Goal: Transaction & Acquisition: Download file/media

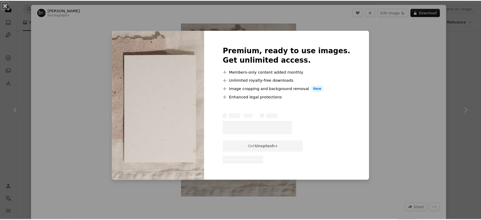
scroll to position [1159, 0]
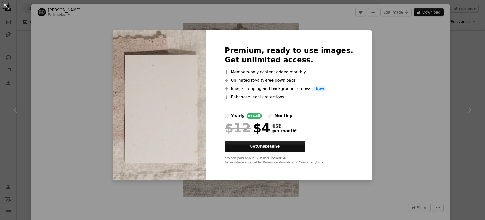
click at [408, 81] on div "An X shape Premium, ready to use images. Get unlimited access. A plus sign Memb…" at bounding box center [242, 110] width 485 height 220
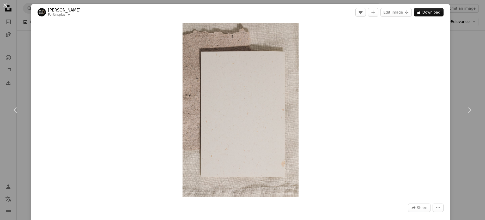
click at [456, 46] on div "An X shape Chevron left Chevron right Karolina Grabowska For Unsplash+ A heart …" at bounding box center [242, 110] width 485 height 220
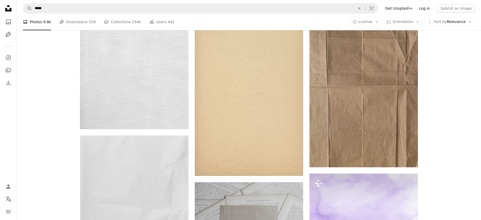
click at [424, 9] on link "Log in" at bounding box center [424, 8] width 17 height 8
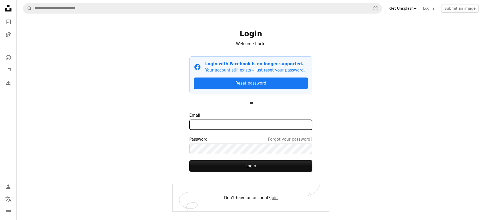
click at [232, 126] on input "Email" at bounding box center [250, 124] width 123 height 10
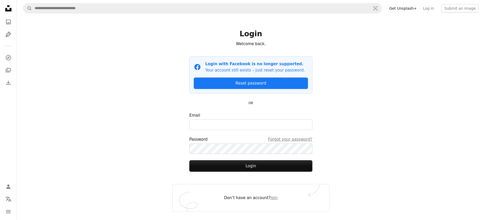
click at [360, 112] on div "A magnifying glass Visual search Get Unsplash+ Log in Submit an image Login Wel…" at bounding box center [251, 110] width 468 height 220
click at [272, 198] on link "Join" at bounding box center [274, 197] width 7 height 5
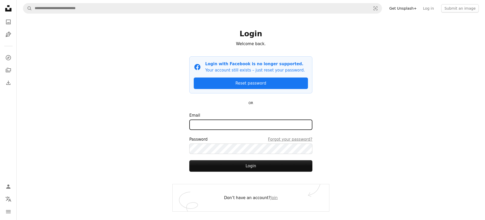
click at [248, 121] on input "Email" at bounding box center [250, 124] width 123 height 10
type input "**********"
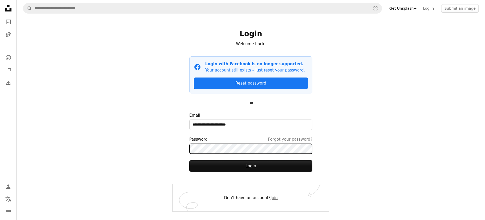
click at [189, 160] on button "Login" at bounding box center [250, 165] width 123 height 11
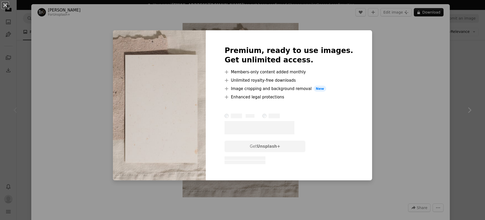
scroll to position [617, 0]
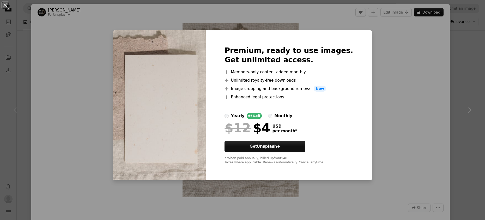
click at [292, 114] on div "monthly" at bounding box center [283, 116] width 18 height 6
click at [244, 114] on div "yearly" at bounding box center [238, 116] width 14 height 6
click at [292, 115] on div "monthly" at bounding box center [283, 116] width 18 height 6
click at [244, 118] on div "yearly" at bounding box center [238, 116] width 14 height 6
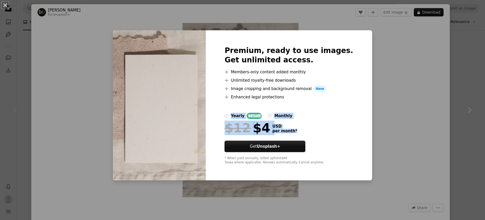
drag, startPoint x: 302, startPoint y: 138, endPoint x: 272, endPoint y: 103, distance: 45.6
click at [269, 108] on div "Premium, ready to use images. Get unlimited access. A plus sign Members-only co…" at bounding box center [289, 105] width 166 height 150
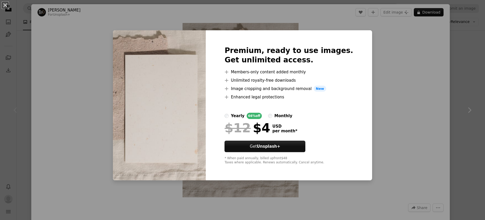
click at [358, 41] on div "Premium, ready to use images. Get unlimited access. A plus sign Members-only co…" at bounding box center [289, 105] width 166 height 150
click at [389, 32] on div "An X shape Premium, ready to use images. Get unlimited access. A plus sign Memb…" at bounding box center [242, 110] width 485 height 220
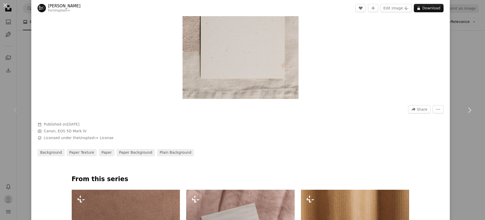
scroll to position [239, 0]
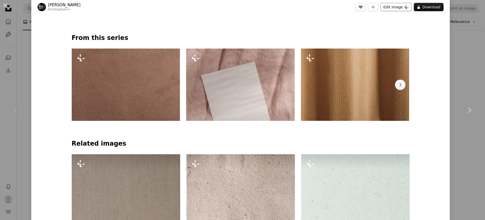
click at [403, 10] on button "Edit image Plus sign for Unsplash+" at bounding box center [395, 7] width 31 height 8
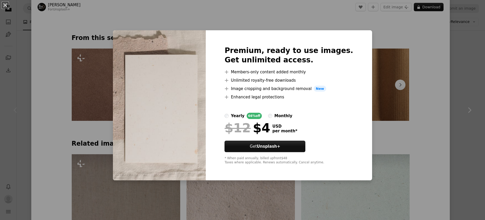
click at [392, 55] on div "An X shape Premium, ready to use images. Get unlimited access. A plus sign Memb…" at bounding box center [242, 110] width 485 height 220
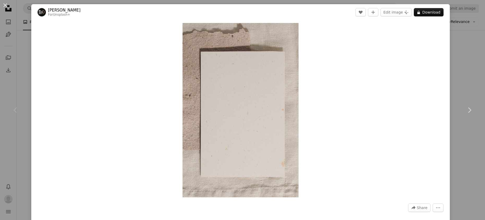
click at [13, 21] on div "An X shape Chevron left Chevron right [PERSON_NAME] For Unsplash+ A heart A plu…" at bounding box center [242, 110] width 485 height 220
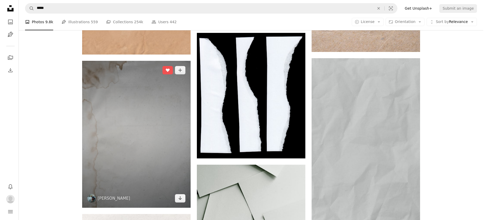
scroll to position [777, 0]
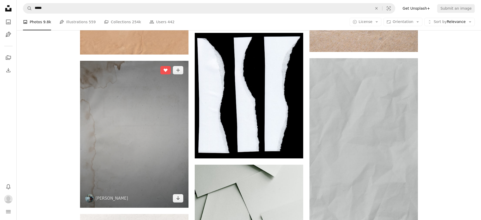
click at [161, 110] on img at bounding box center [134, 134] width 108 height 147
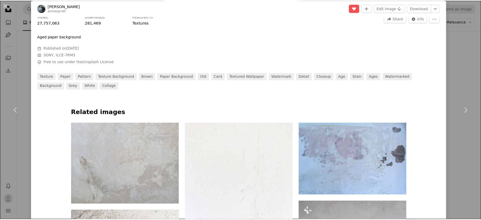
scroll to position [199, 0]
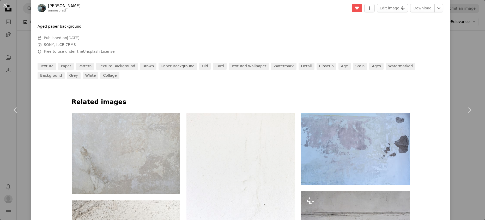
click at [27, 76] on div "An X shape Chevron left Chevron right [PERSON_NAME] anniespratt A heart A plus …" at bounding box center [242, 110] width 485 height 220
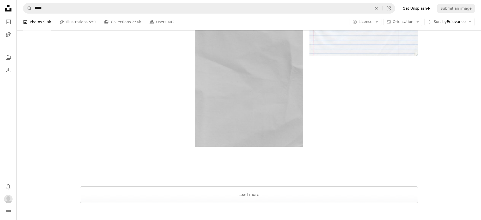
scroll to position [2016, 0]
click at [262, 201] on button "Load more" at bounding box center [249, 194] width 338 height 17
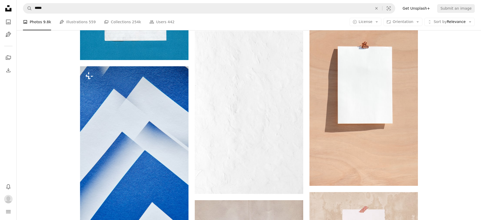
scroll to position [2560, 0]
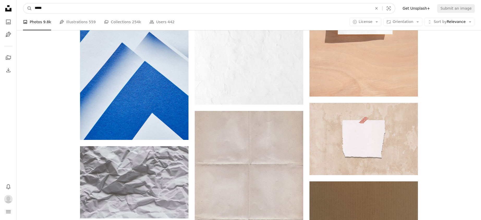
click at [36, 8] on input "*****" at bounding box center [201, 8] width 339 height 10
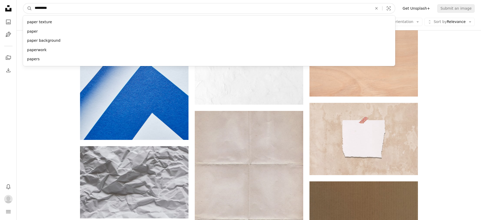
type input "*********"
click at [23, 3] on button "A magnifying glass" at bounding box center [27, 8] width 9 height 10
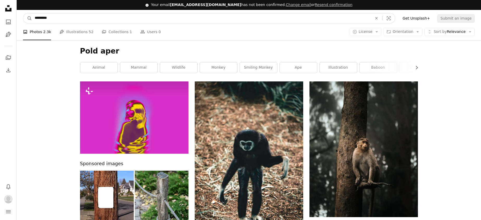
click at [39, 17] on input "*********" at bounding box center [201, 18] width 339 height 10
type input "*********"
click button "A magnifying glass" at bounding box center [27, 18] width 9 height 10
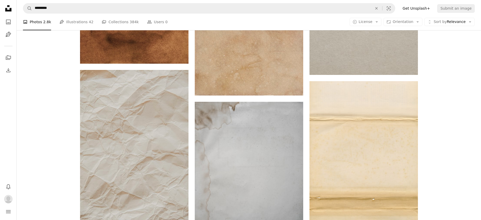
scroll to position [430, 0]
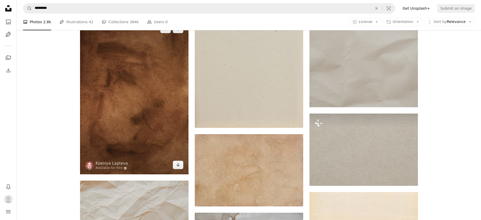
click at [166, 116] on img at bounding box center [134, 97] width 108 height 155
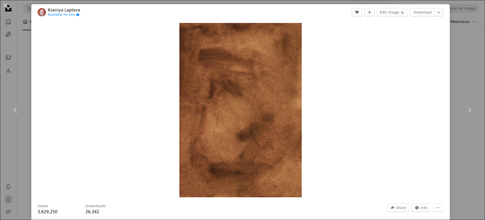
click at [452, 92] on div "An X shape Chevron left Chevron right [PERSON_NAME] Available for hire A checkm…" at bounding box center [242, 110] width 485 height 220
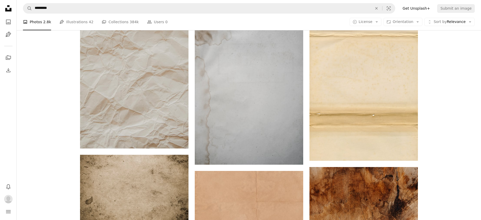
scroll to position [605, 0]
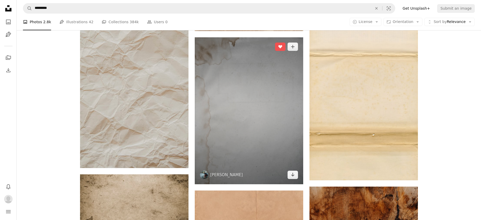
click at [268, 107] on img at bounding box center [249, 110] width 108 height 147
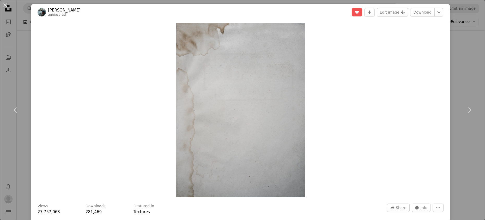
click at [453, 35] on div "An X shape Chevron left Chevron right [PERSON_NAME] anniespratt A heart A plus …" at bounding box center [242, 110] width 485 height 220
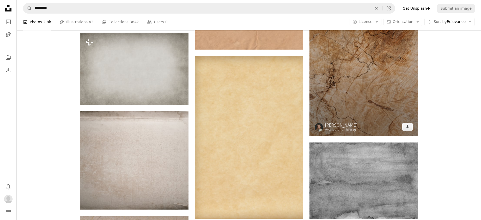
scroll to position [771, 0]
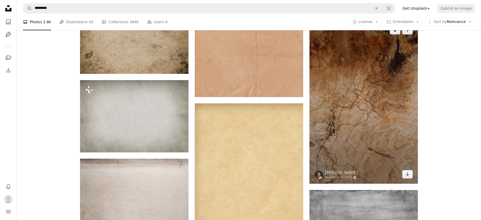
click at [380, 105] on img at bounding box center [363, 102] width 108 height 163
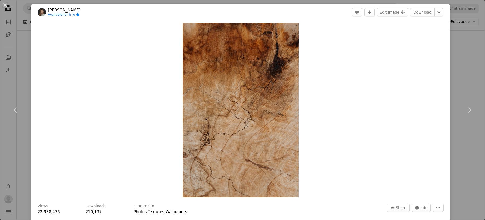
click at [467, 56] on div "An X shape Chevron left Chevron right [PERSON_NAME] Available for hire A checkm…" at bounding box center [242, 110] width 485 height 220
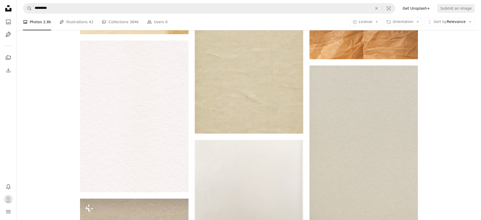
scroll to position [1302, 0]
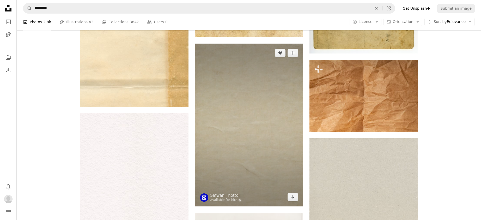
click at [273, 93] on img at bounding box center [249, 125] width 108 height 163
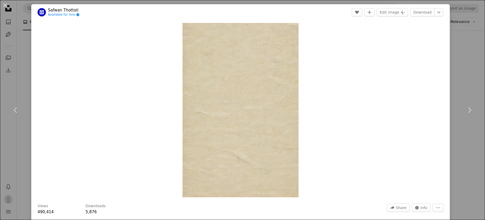
click at [467, 77] on div "An X shape Chevron left Chevron right [PERSON_NAME] Available for hire A checkm…" at bounding box center [242, 110] width 485 height 220
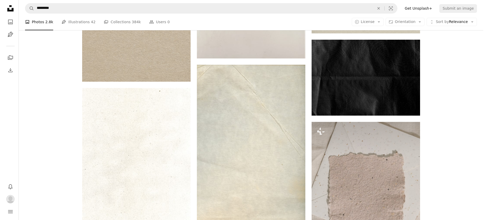
scroll to position [1651, 0]
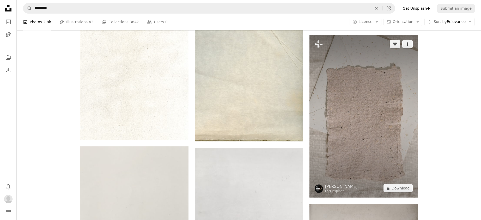
click at [371, 117] on img at bounding box center [363, 116] width 108 height 163
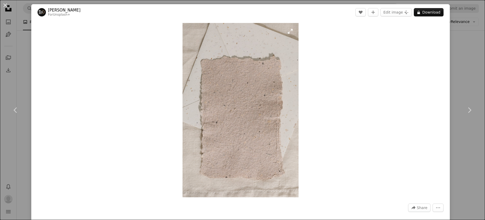
click at [257, 131] on img "Zoom in on this image" at bounding box center [240, 110] width 116 height 174
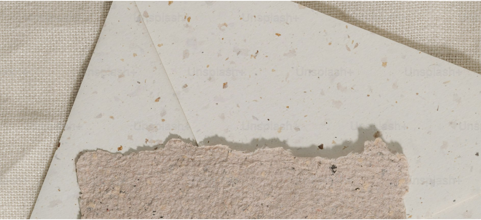
scroll to position [251, 0]
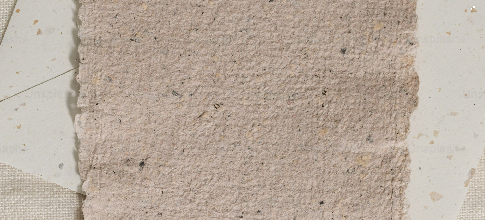
click at [245, 113] on img "Zoom out on this image" at bounding box center [242, 113] width 485 height 728
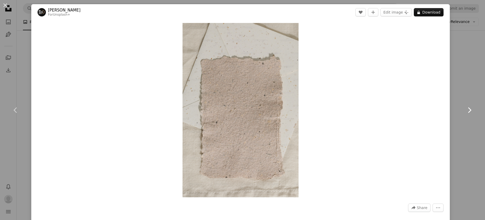
click at [469, 101] on link "Chevron right" at bounding box center [468, 110] width 31 height 50
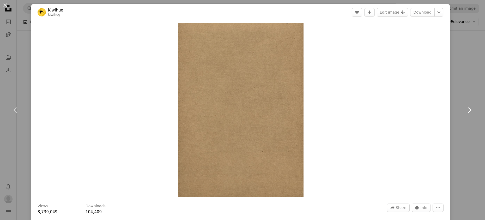
click at [475, 105] on link "Chevron right" at bounding box center [468, 110] width 31 height 50
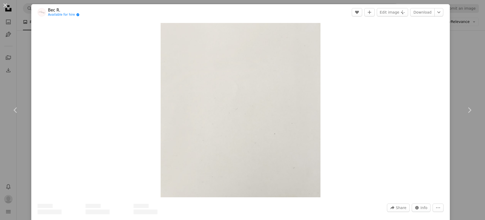
click at [463, 80] on div "An X shape Chevron left Chevron right Bec R. Available for hire A checkmark ins…" at bounding box center [242, 110] width 485 height 220
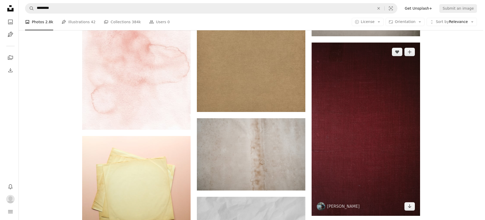
scroll to position [1948, 0]
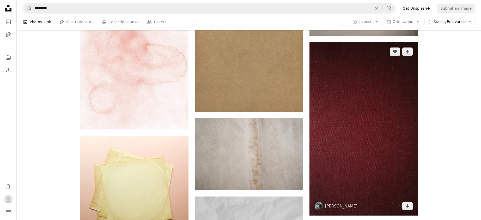
click at [354, 118] on img at bounding box center [363, 128] width 108 height 173
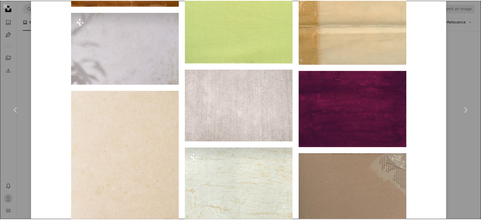
scroll to position [2679, 0]
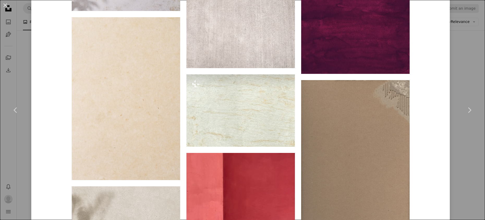
click at [470, 51] on div "An X shape Chevron left Chevron right [PERSON_NAME] anniespratt A heart A plus …" at bounding box center [242, 110] width 485 height 220
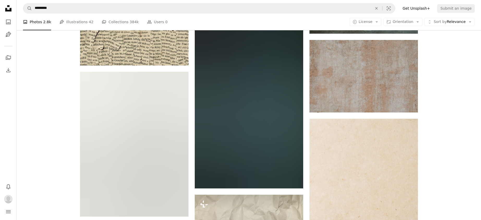
scroll to position [2622, 0]
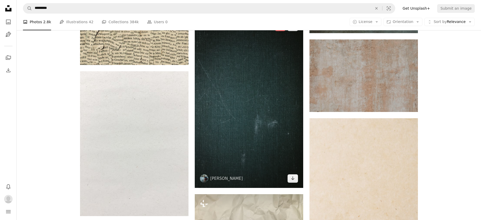
click at [286, 77] on img at bounding box center [249, 102] width 108 height 170
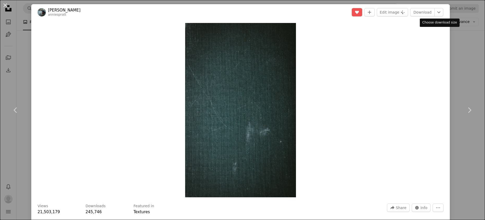
click at [443, 12] on header "[PERSON_NAME] anniespratt A heart A plus sign Edit image Plus sign for Unsplash…" at bounding box center [240, 12] width 418 height 16
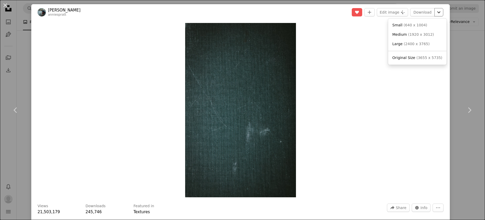
click at [435, 15] on icon "Chevron down" at bounding box center [438, 12] width 8 height 6
click at [428, 58] on span "( 3655 x 5735 )" at bounding box center [429, 58] width 26 height 4
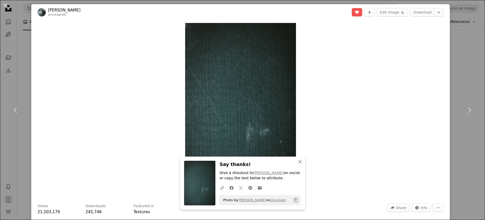
click at [445, 52] on div "Zoom in" at bounding box center [240, 109] width 418 height 179
click at [454, 45] on div "An X shape Chevron left Chevron right [PERSON_NAME] anniespratt A heart A plus …" at bounding box center [242, 110] width 485 height 220
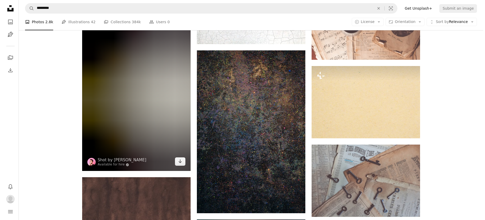
scroll to position [5662, 0]
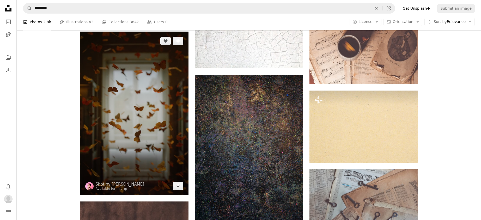
click at [120, 92] on img at bounding box center [134, 113] width 108 height 163
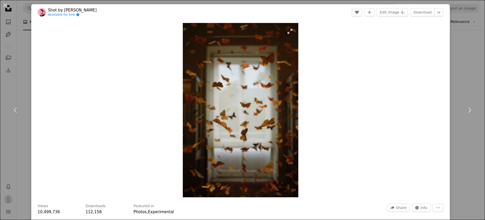
click at [253, 83] on img "Zoom in on this image" at bounding box center [240, 110] width 115 height 174
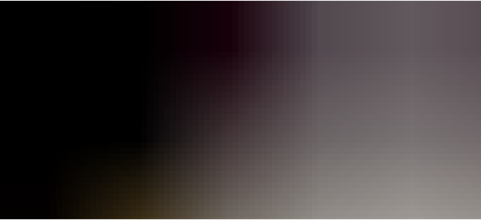
scroll to position [253, 0]
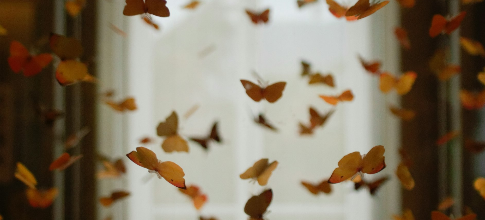
click at [253, 83] on img "Zoom out on this image" at bounding box center [242, 113] width 485 height 732
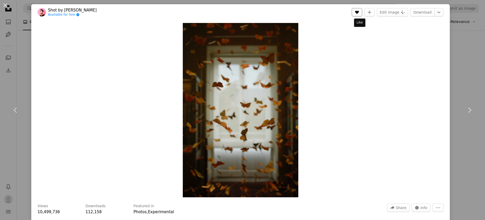
click at [359, 14] on icon "A heart" at bounding box center [357, 12] width 4 height 4
click at [472, 66] on div "An X shape Chevron left Chevron right Shot by [PERSON_NAME] Available for hire …" at bounding box center [242, 110] width 485 height 220
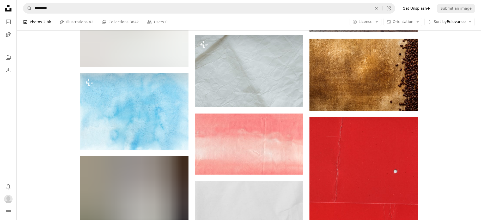
scroll to position [5953, 0]
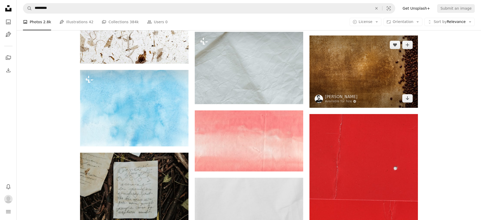
click at [341, 73] on img at bounding box center [363, 71] width 108 height 72
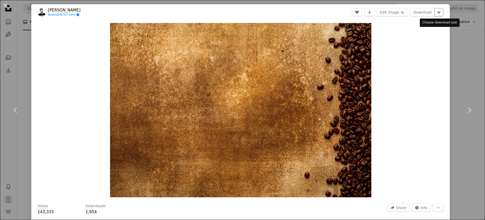
click at [439, 14] on icon "Chevron down" at bounding box center [438, 12] width 8 height 6
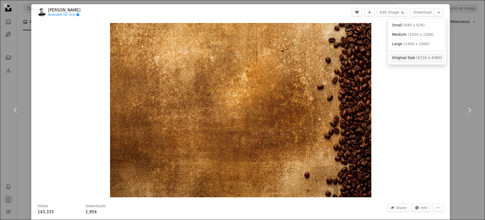
click at [420, 60] on span "( 6720 x 4480 )" at bounding box center [429, 58] width 26 height 4
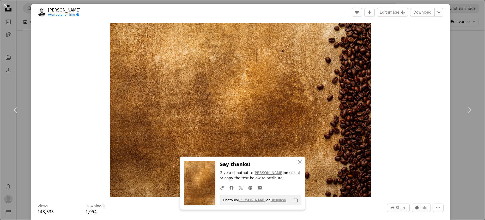
click at [461, 57] on div "An X shape Chevron left Chevron right [PERSON_NAME] Available for hire A checkm…" at bounding box center [242, 110] width 485 height 220
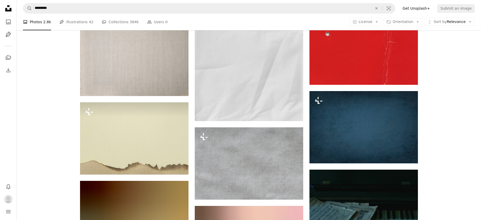
scroll to position [6222, 0]
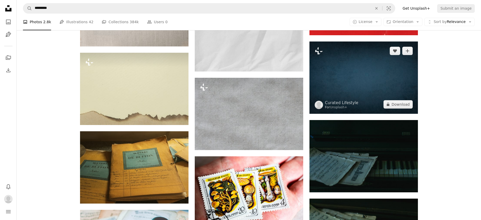
click at [359, 86] on img at bounding box center [363, 77] width 108 height 72
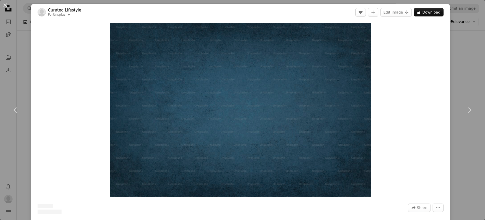
click at [457, 55] on div "An X shape Chevron left Chevron right Curated Lifestyle For Unsplash+ A heart A…" at bounding box center [242, 110] width 485 height 220
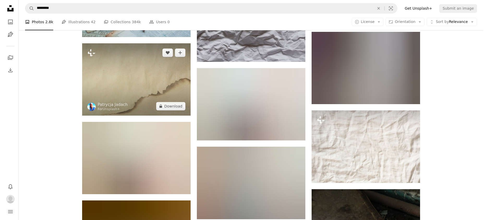
scroll to position [6465, 0]
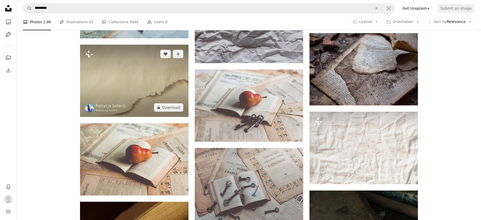
click at [123, 73] on img at bounding box center [134, 81] width 108 height 72
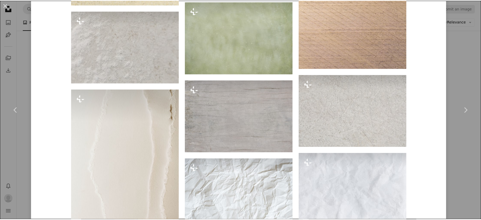
scroll to position [1864, 0]
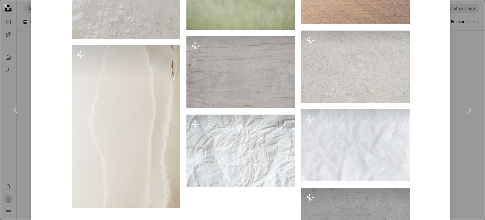
click at [460, 68] on div "An X shape Chevron left Chevron right [PERSON_NAME] For Unsplash+ A heart A plu…" at bounding box center [242, 110] width 485 height 220
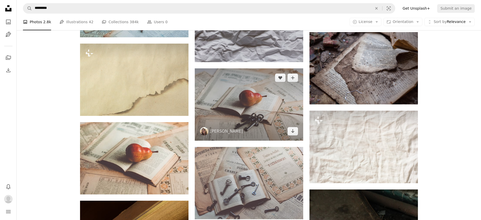
scroll to position [6421, 0]
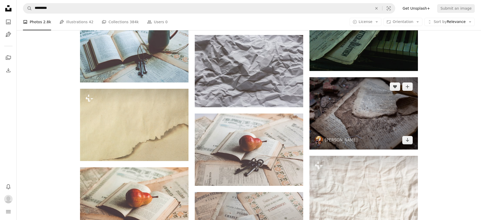
click at [350, 97] on img at bounding box center [363, 113] width 108 height 72
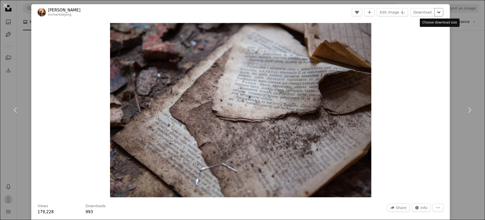
click at [440, 13] on icon "Chevron down" at bounding box center [438, 12] width 8 height 6
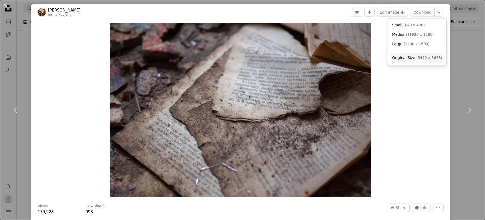
click at [409, 58] on span "Original Size" at bounding box center [403, 58] width 23 height 4
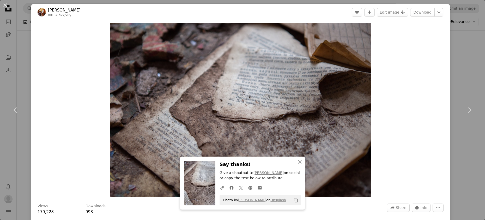
click at [464, 58] on div "An X shape Chevron left Chevron right [PERSON_NAME] mrmarkdejong A heart A plus…" at bounding box center [242, 110] width 485 height 220
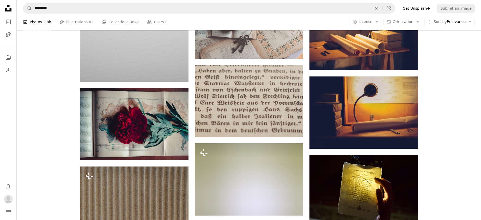
scroll to position [7071, 0]
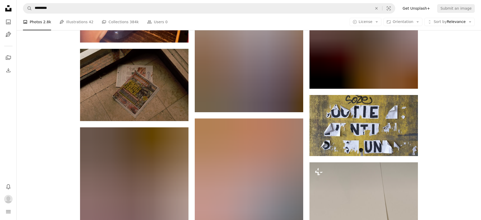
scroll to position [11002, 0]
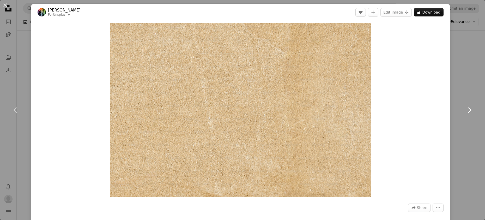
click at [464, 97] on link "Chevron right" at bounding box center [468, 110] width 31 height 50
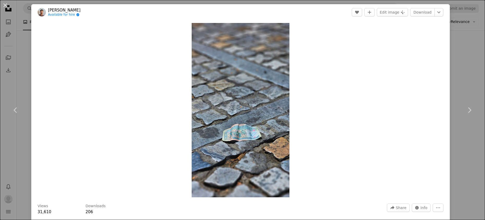
click at [465, 68] on div "An X shape Chevron left Chevron right [PERSON_NAME] Available for hire A checkm…" at bounding box center [242, 110] width 485 height 220
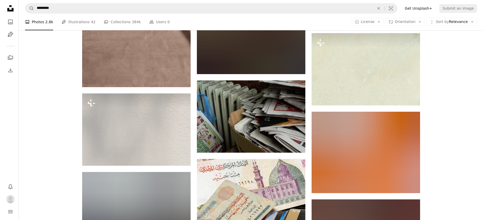
scroll to position [16179, 0]
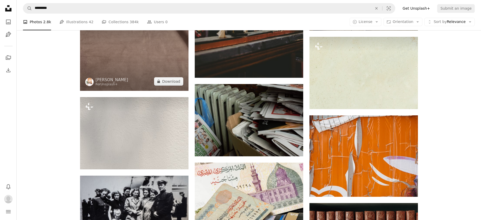
click at [131, 43] on img at bounding box center [134, 51] width 108 height 77
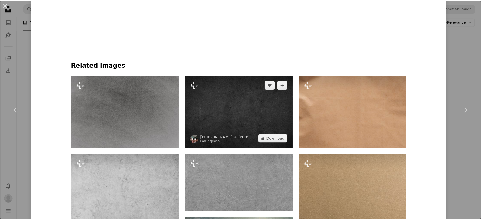
scroll to position [318, 0]
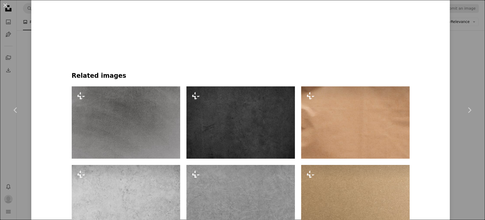
click at [461, 57] on div "An X shape Chevron left Chevron right [PERSON_NAME] For Unsplash+ A heart A plu…" at bounding box center [242, 110] width 485 height 220
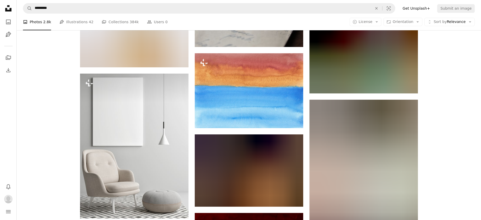
scroll to position [17267, 0]
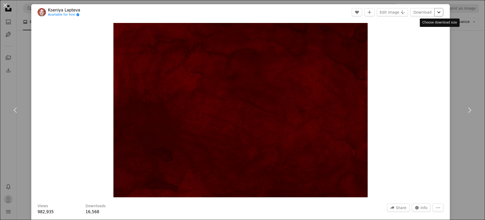
click at [439, 12] on icon "Chevron down" at bounding box center [438, 12] width 8 height 6
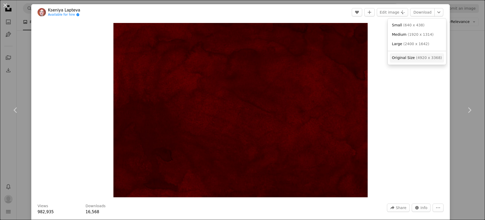
click at [426, 58] on span "( 4920 x 3368 )" at bounding box center [429, 58] width 26 height 4
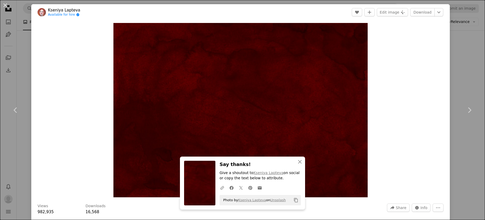
click at [460, 62] on div "An X shape Chevron left Chevron right [PERSON_NAME] Available for hire A checkm…" at bounding box center [242, 110] width 485 height 220
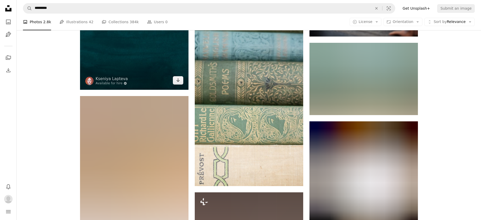
scroll to position [18356, 0]
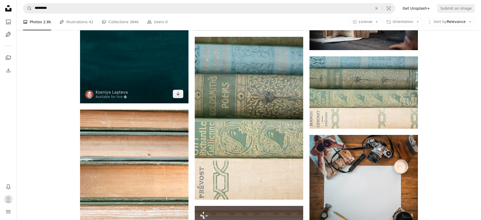
click at [147, 70] on img at bounding box center [134, 51] width 108 height 104
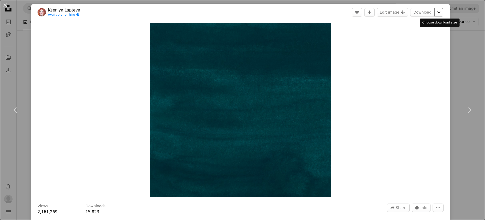
click at [439, 13] on icon "Chevron down" at bounding box center [438, 12] width 8 height 6
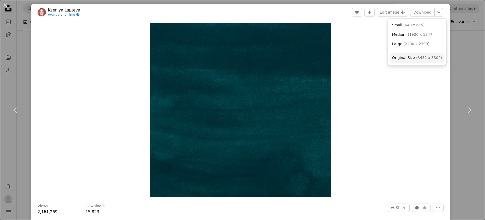
click at [426, 59] on span "( 3432 x 3302 )" at bounding box center [429, 58] width 26 height 4
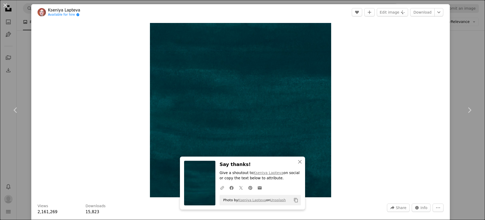
click at [471, 59] on div "An X shape Chevron left Chevron right [PERSON_NAME] Available for hire A checkm…" at bounding box center [242, 110] width 485 height 220
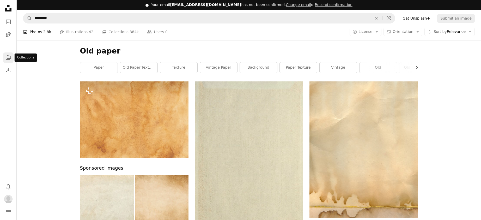
click at [11, 56] on link "A stack of folders" at bounding box center [8, 57] width 10 height 10
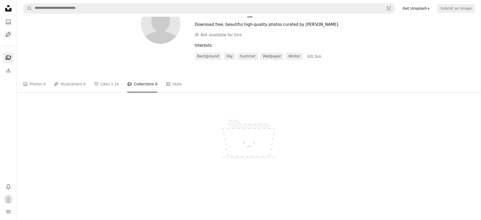
scroll to position [14, 0]
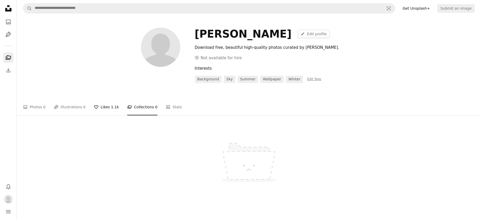
click at [106, 102] on link "A heart Likes 1.1k" at bounding box center [106, 107] width 25 height 17
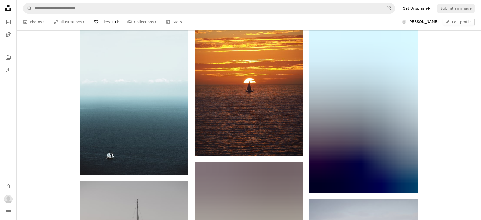
scroll to position [1126, 0]
